Goal: Find specific page/section: Find specific page/section

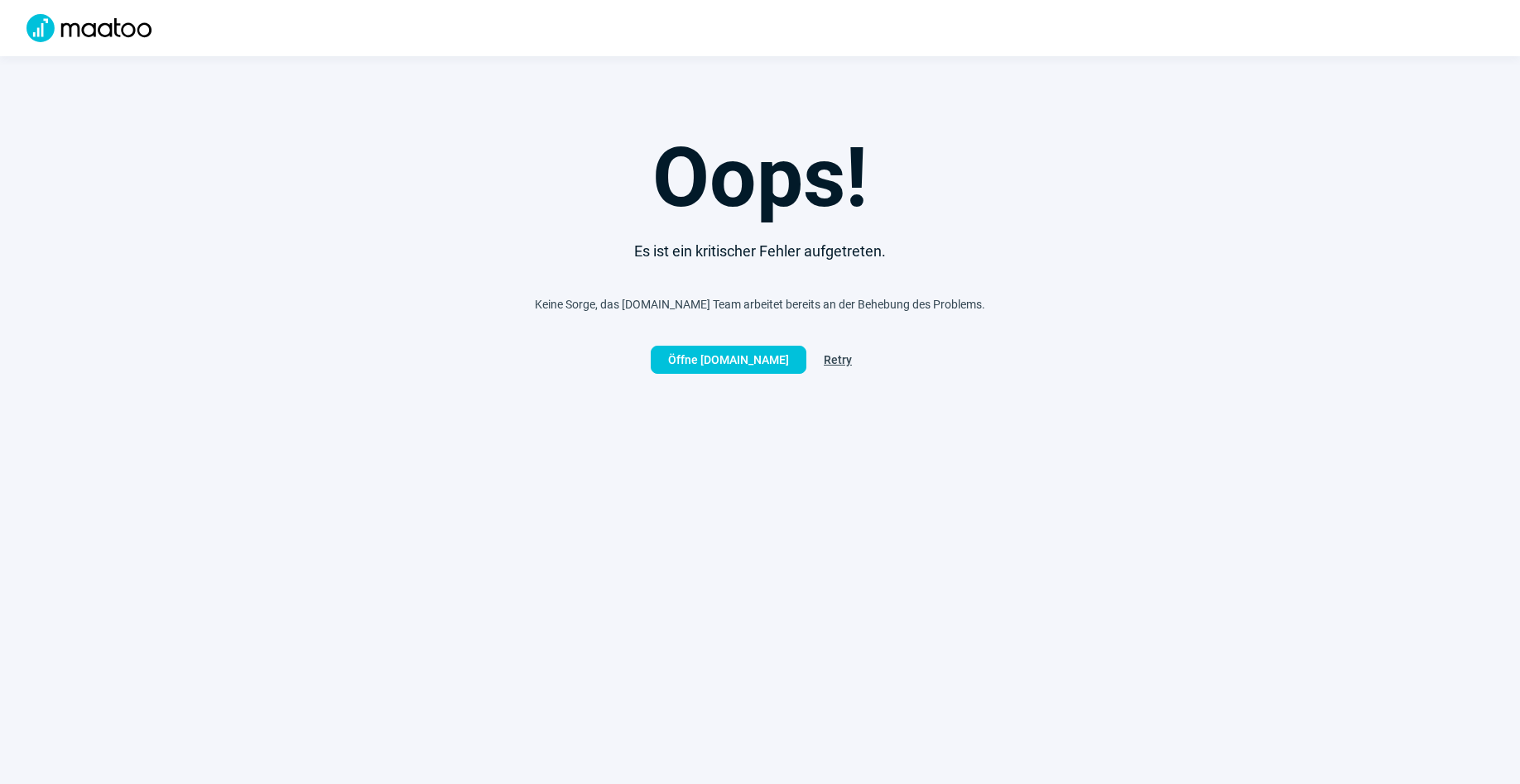
click at [841, 348] on span "Retry" at bounding box center [837, 359] width 29 height 27
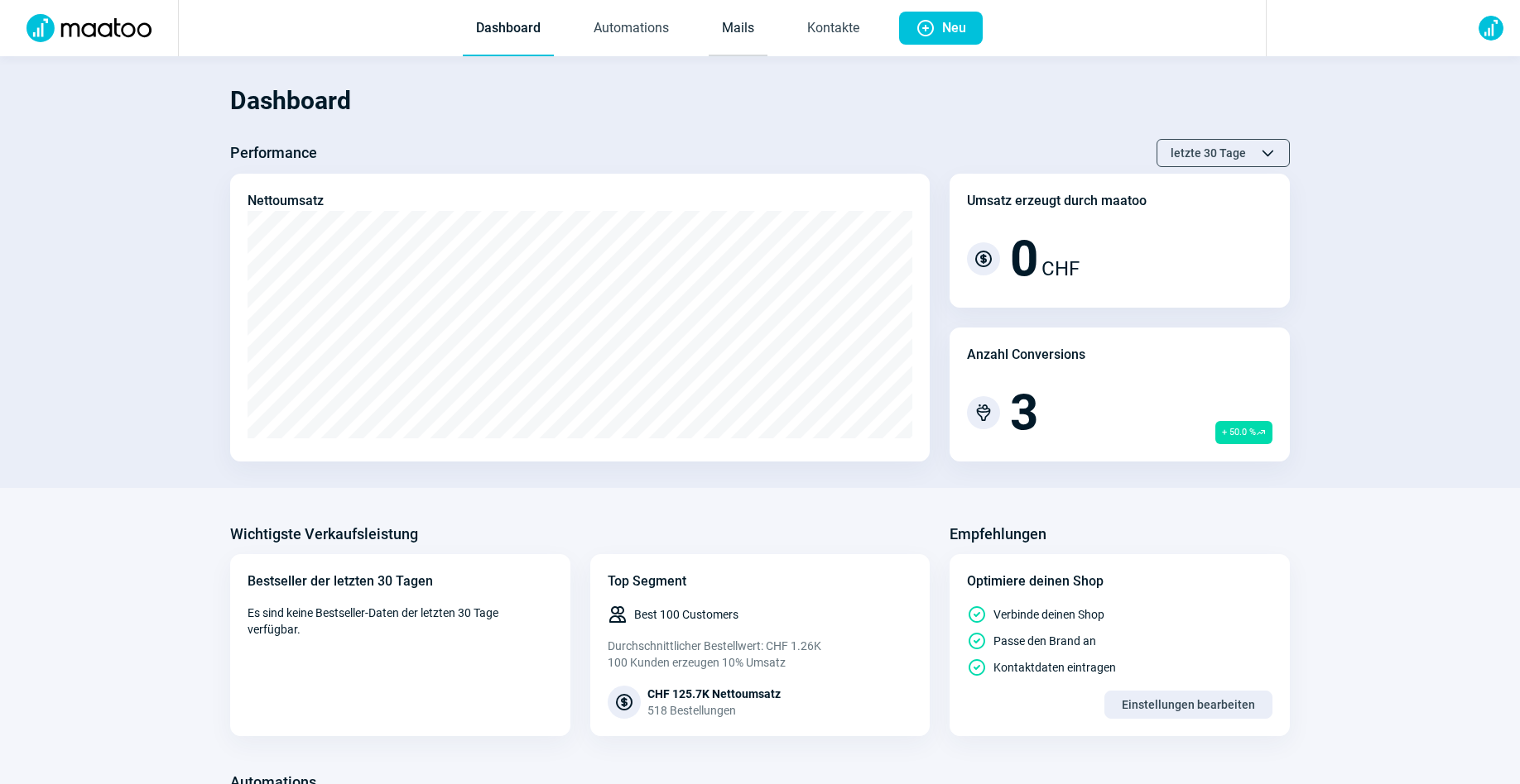
click at [741, 22] on link "Mails" at bounding box center [738, 29] width 59 height 54
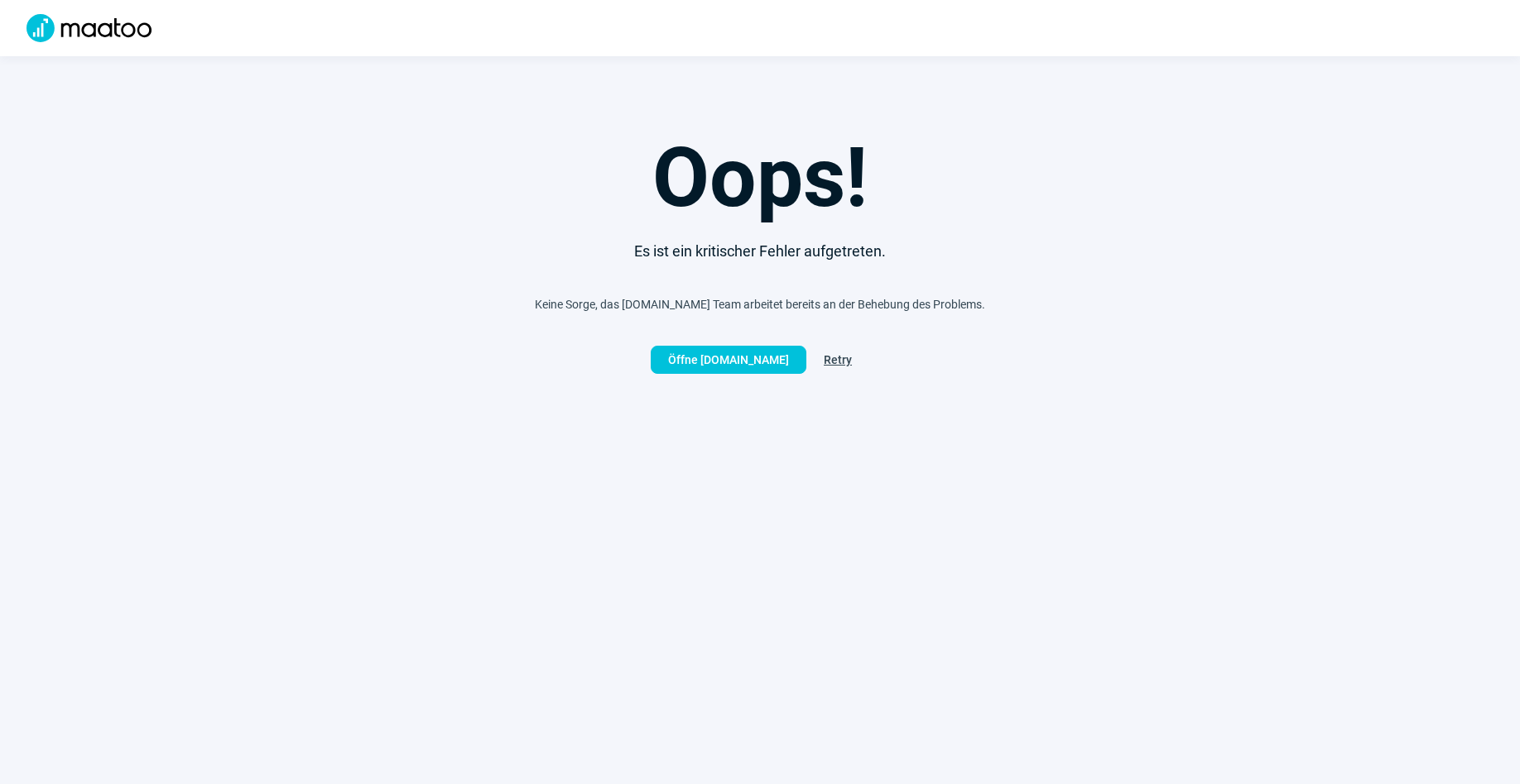
click at [817, 364] on button "Retry" at bounding box center [838, 359] width 63 height 29
click at [839, 358] on span "Retry" at bounding box center [837, 359] width 29 height 27
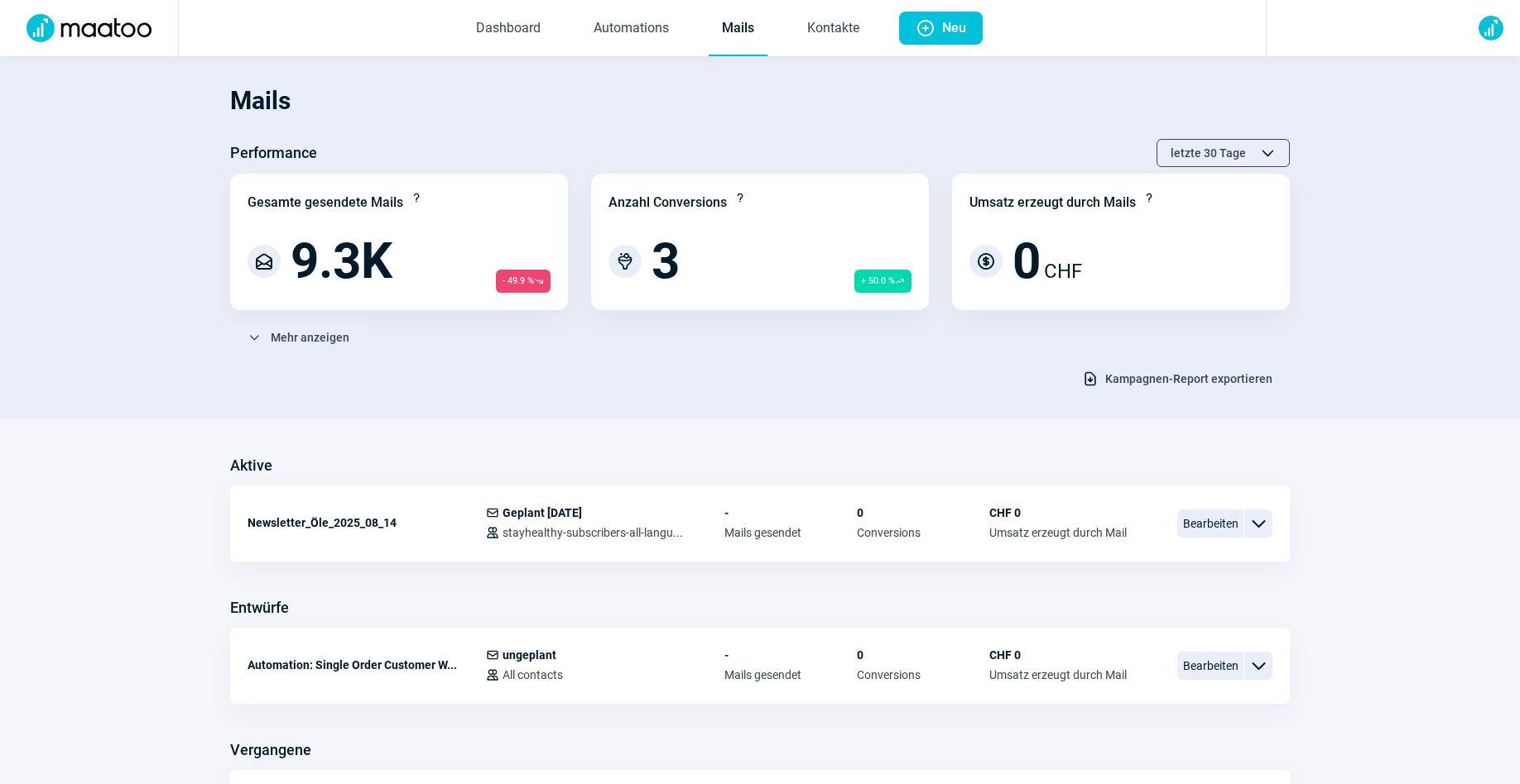
click at [736, 50] on link "Mails" at bounding box center [738, 29] width 59 height 54
click at [734, 37] on link "Mails" at bounding box center [738, 29] width 59 height 54
click at [636, 35] on link "Automations" at bounding box center [630, 29] width 101 height 54
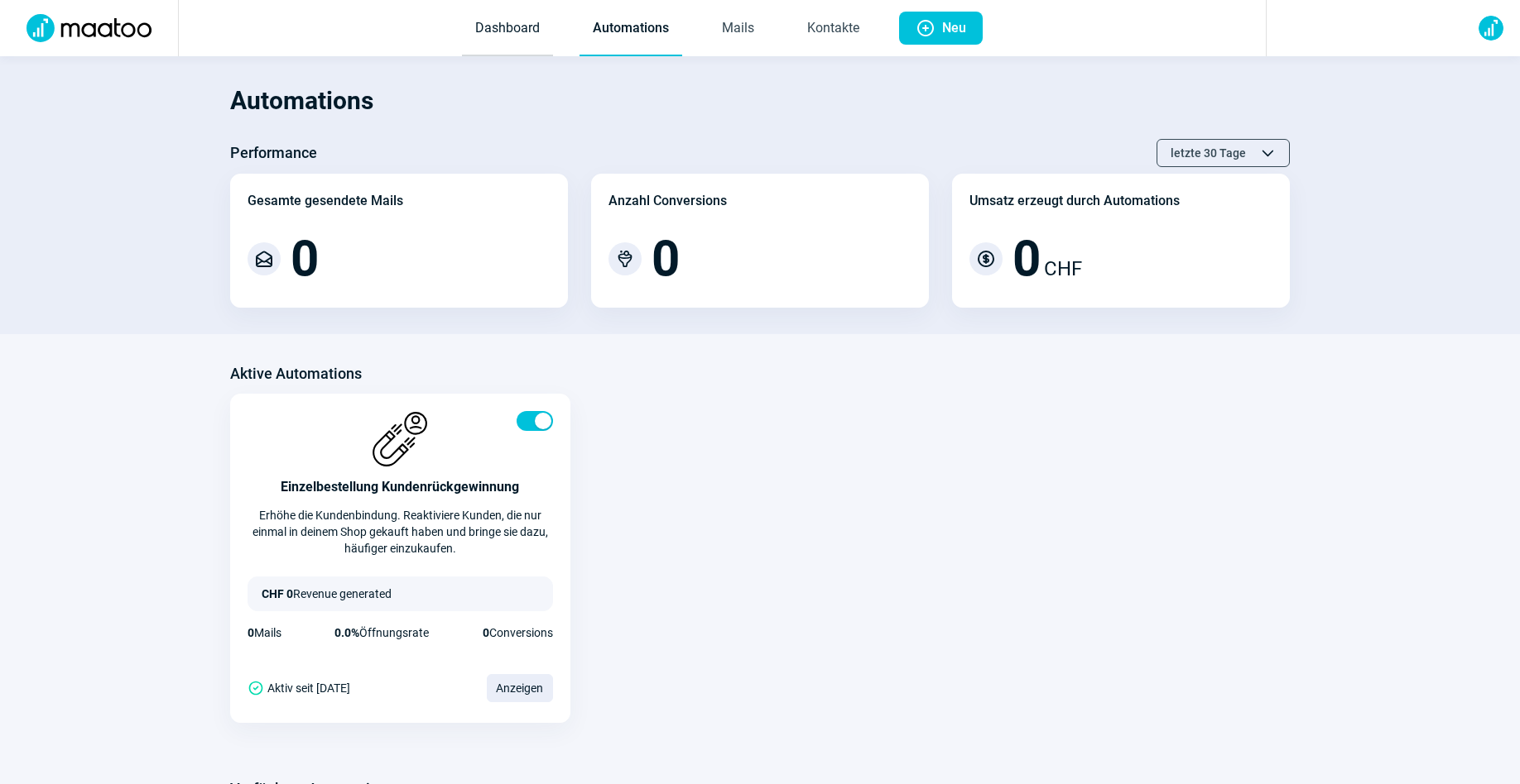
click at [500, 22] on link "Dashboard" at bounding box center [507, 29] width 91 height 54
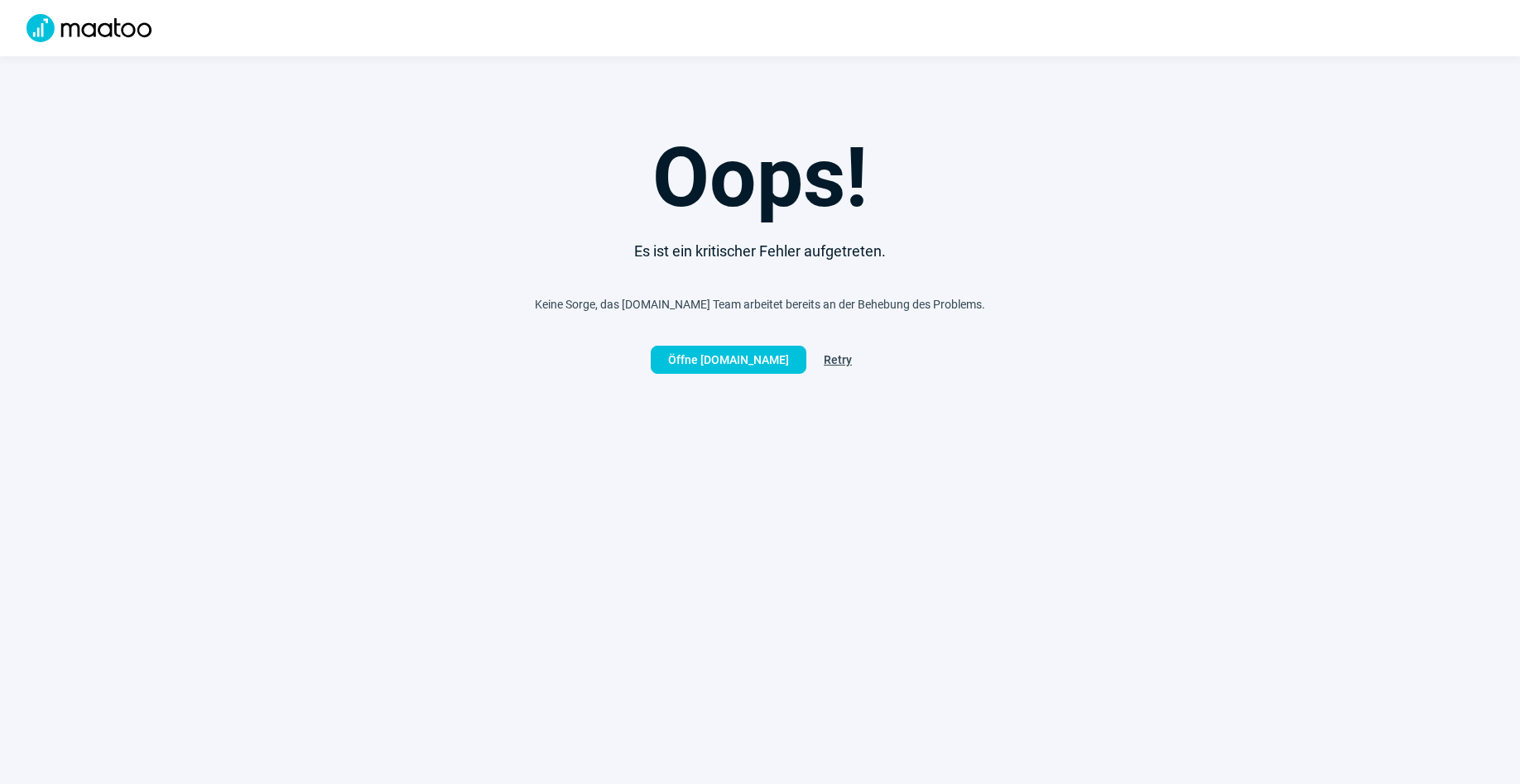
click at [129, 29] on img at bounding box center [88, 28] width 145 height 29
click at [54, 29] on img at bounding box center [88, 28] width 145 height 29
click at [44, 31] on img at bounding box center [88, 28] width 145 height 29
